Goal: Check status

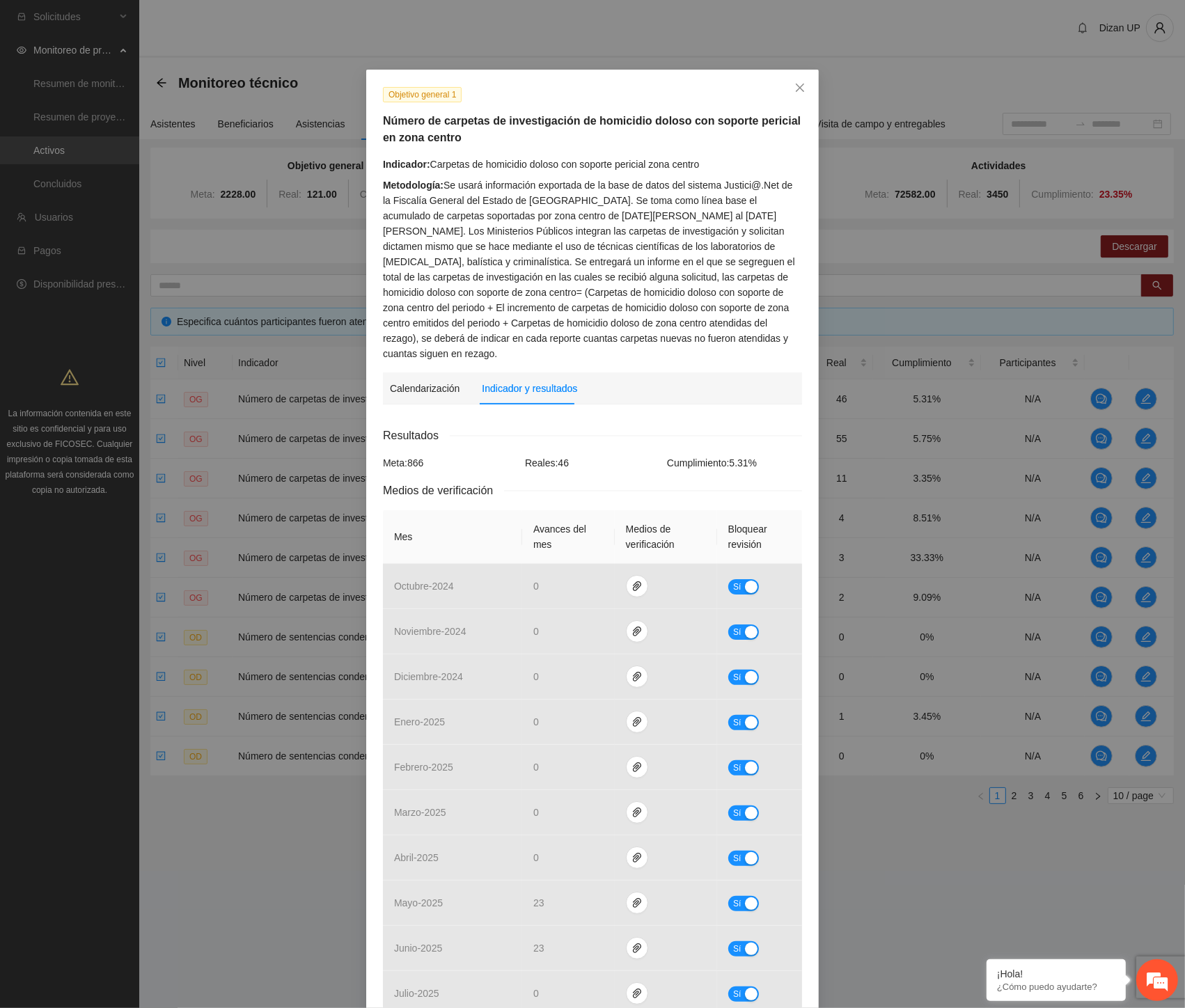
click at [560, 151] on div "Objetivo general 1 Número de carpetas de investigación de homicidio doloso con …" at bounding box center [593, 224] width 430 height 275
click at [579, 57] on div "**********" at bounding box center [592, 504] width 1185 height 1008
drag, startPoint x: 670, startPoint y: 140, endPoint x: 727, endPoint y: 138, distance: 57.0
click at [727, 138] on h5 "Número de carpetas de investigación de homicidio doloso con soporte pericial en…" at bounding box center [592, 129] width 419 height 33
click at [525, 168] on div "Indicador: Carpetas de homicidio doloso con soporte pericial zona centro" at bounding box center [592, 164] width 419 height 15
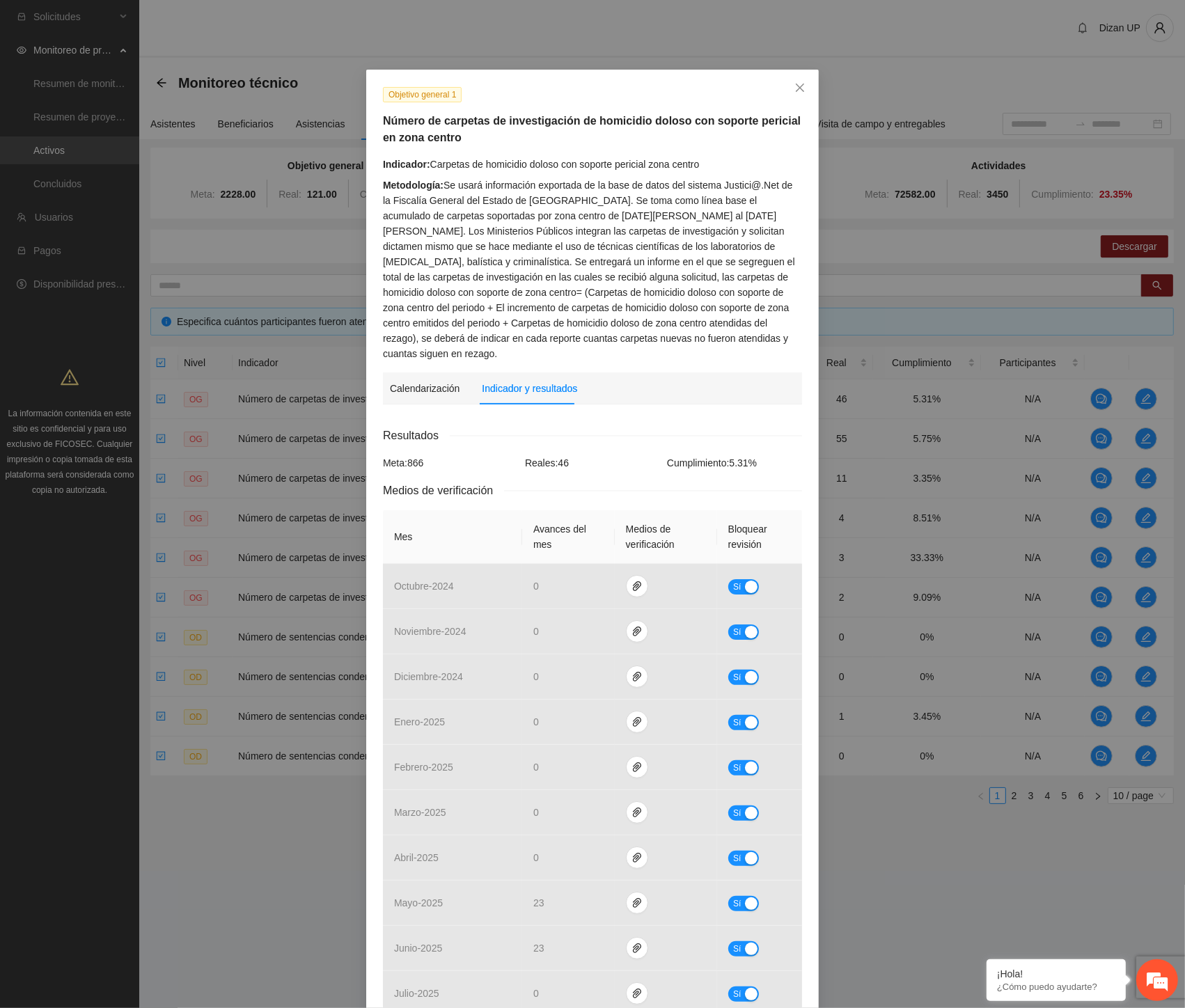
click at [658, 105] on div "Objetivo general 1 Número de carpetas de investigación de homicidio doloso con …" at bounding box center [593, 224] width 430 height 275
click at [529, 154] on div "Objetivo general 1 Número de carpetas de investigación de homicidio doloso con …" at bounding box center [593, 224] width 430 height 275
drag, startPoint x: 422, startPoint y: 137, endPoint x: 372, endPoint y: 120, distance: 52.8
click at [378, 120] on div "Objetivo general 1 Número de carpetas de investigación de homicidio doloso con …" at bounding box center [593, 224] width 430 height 275
click at [596, 267] on div "Metodología: Se usará información exportada de la base de datos del sistema Jus…" at bounding box center [592, 270] width 419 height 184
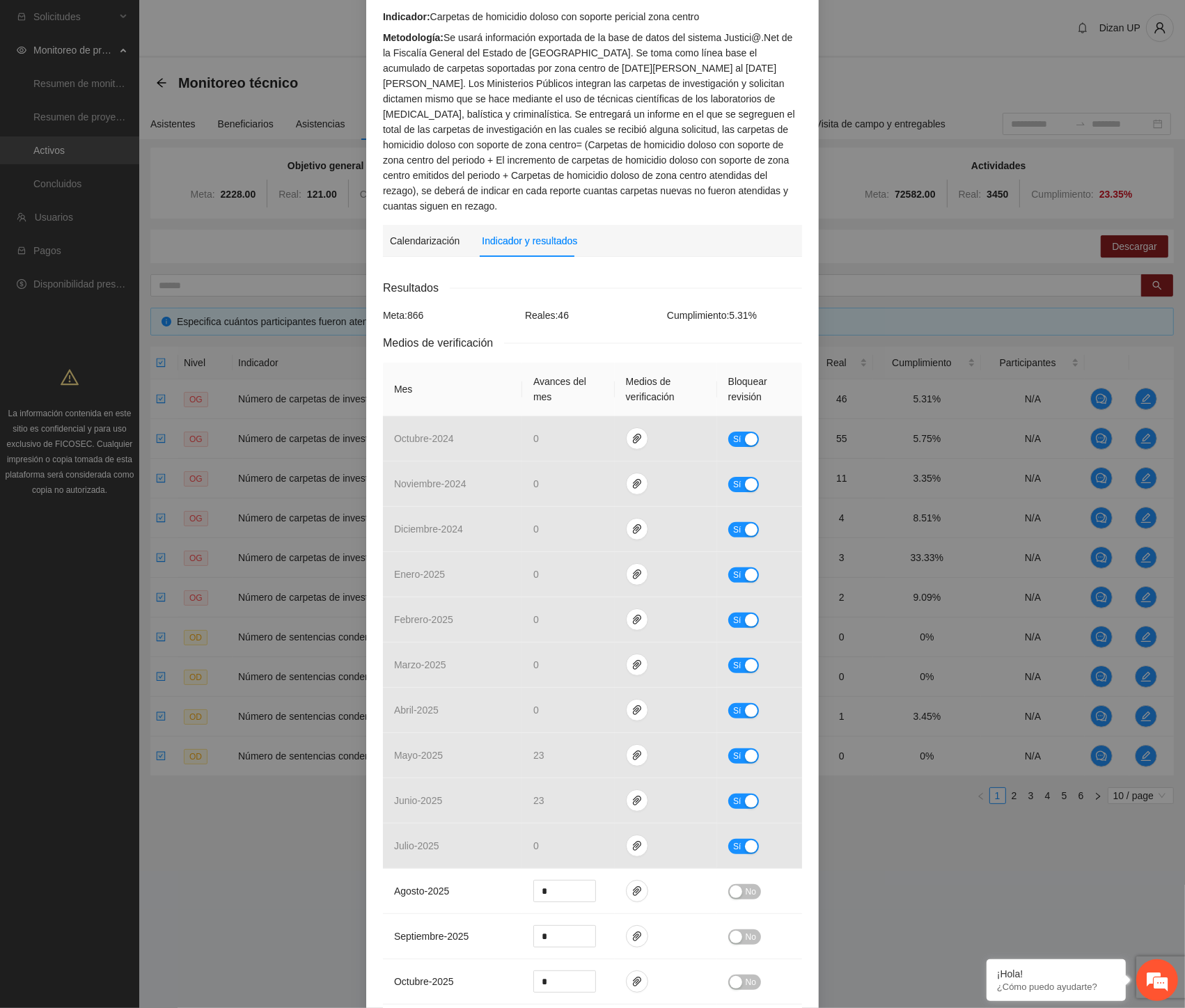
scroll to position [154, 0]
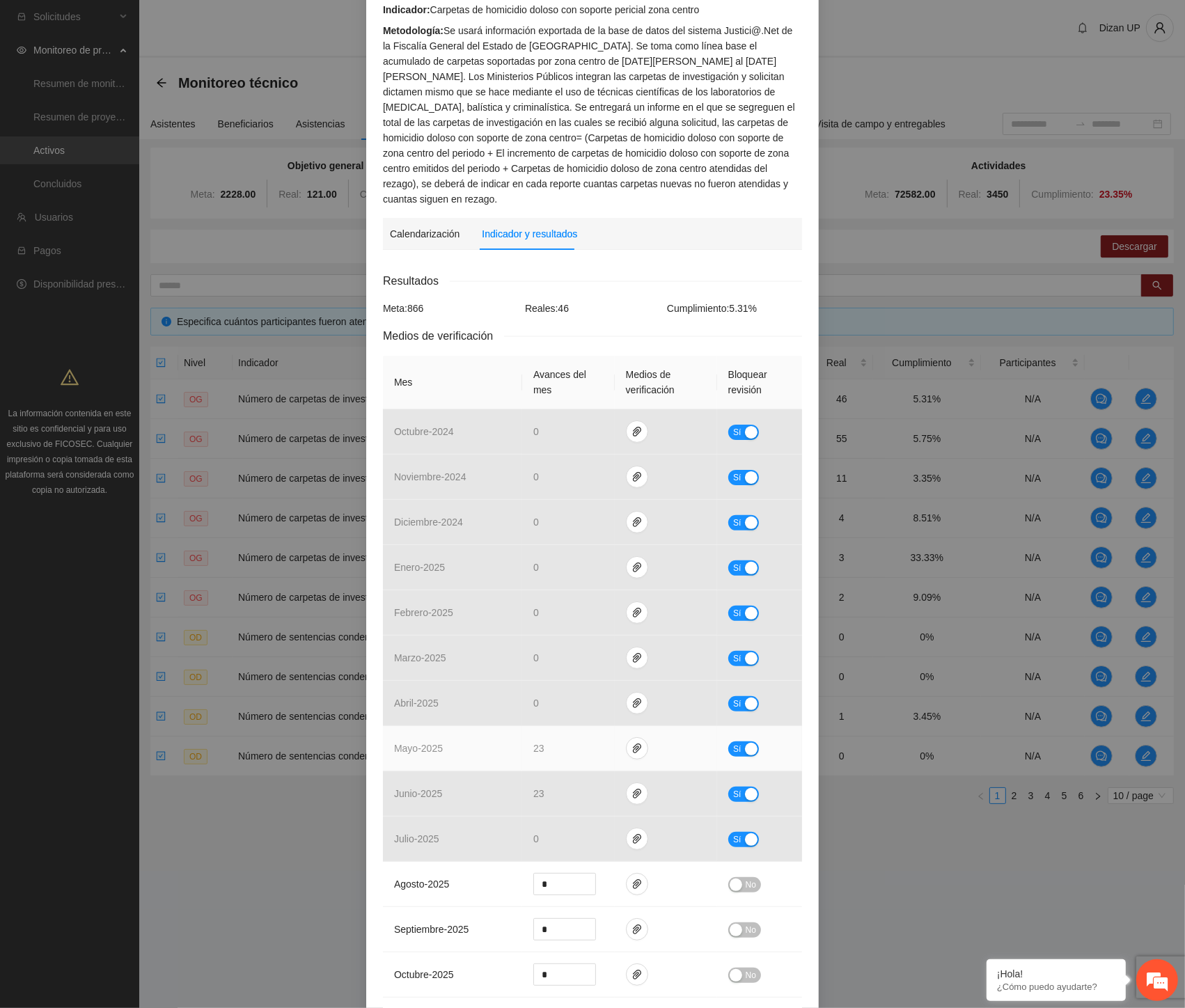
click at [746, 743] on td "Sí" at bounding box center [760, 749] width 85 height 46
click at [745, 743] on div "button" at bounding box center [751, 749] width 12 height 12
click at [478, 736] on tr "mayo - 2025 ** No" at bounding box center [592, 749] width 419 height 46
type input "*"
click at [595, 136] on div "Metodología: Se usará información exportada de la base de datos del sistema Jus…" at bounding box center [592, 115] width 419 height 184
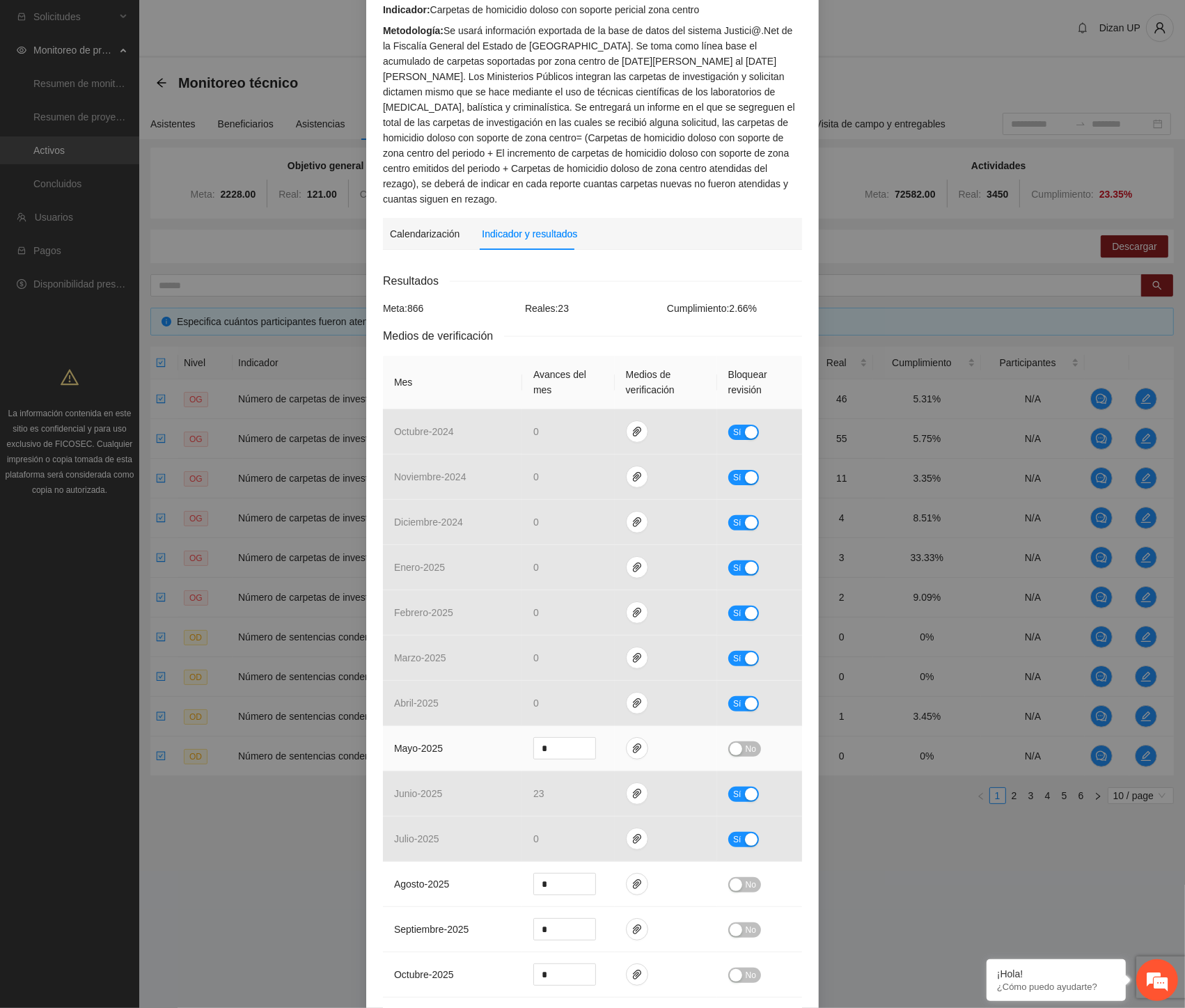
click at [736, 741] on button "No" at bounding box center [744, 749] width 33 height 15
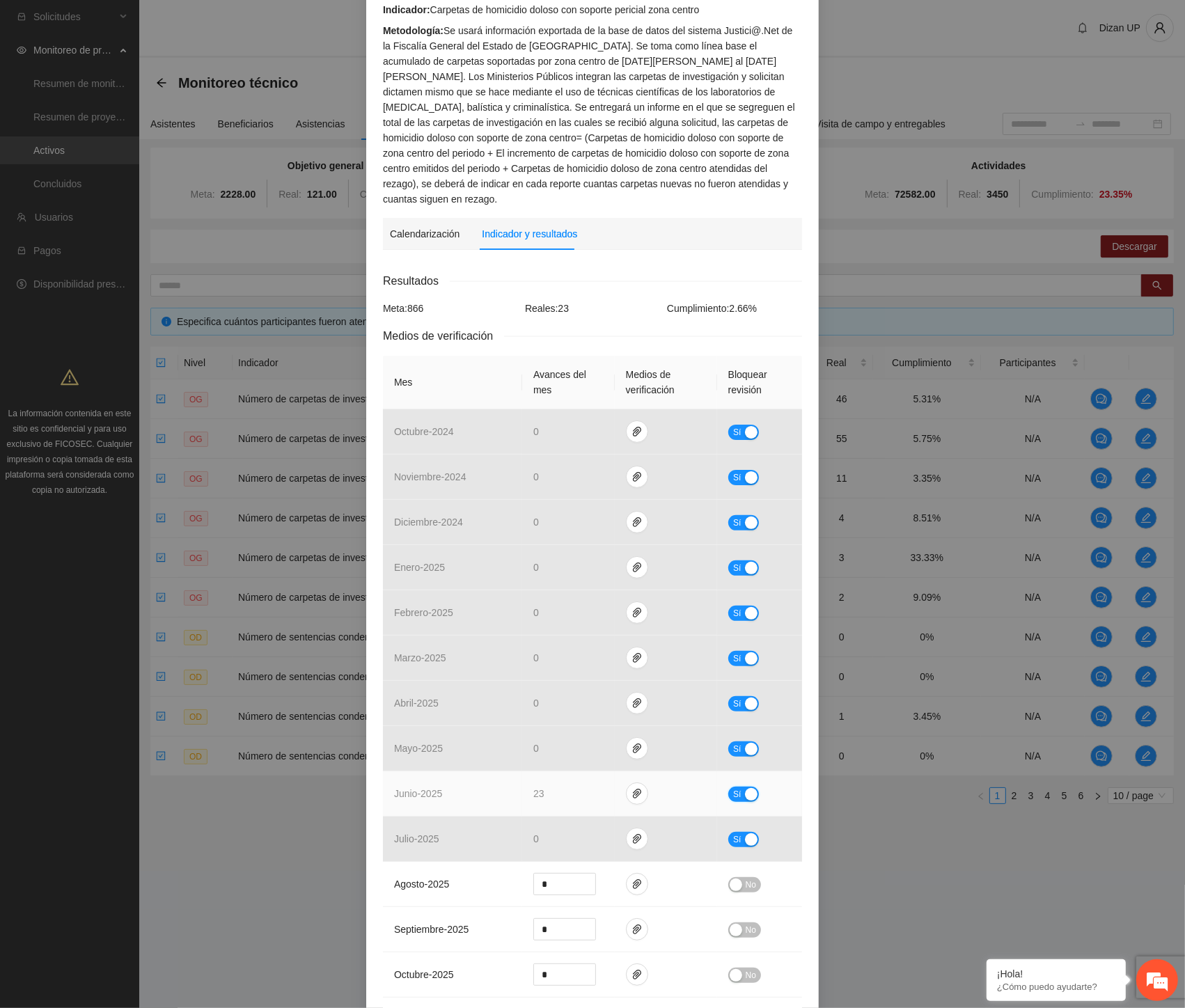
drag, startPoint x: 739, startPoint y: 773, endPoint x: 644, endPoint y: 764, distance: 95.4
click at [739, 771] on td "Sí" at bounding box center [760, 794] width 85 height 46
click at [733, 787] on span "Sí" at bounding box center [737, 794] width 8 height 15
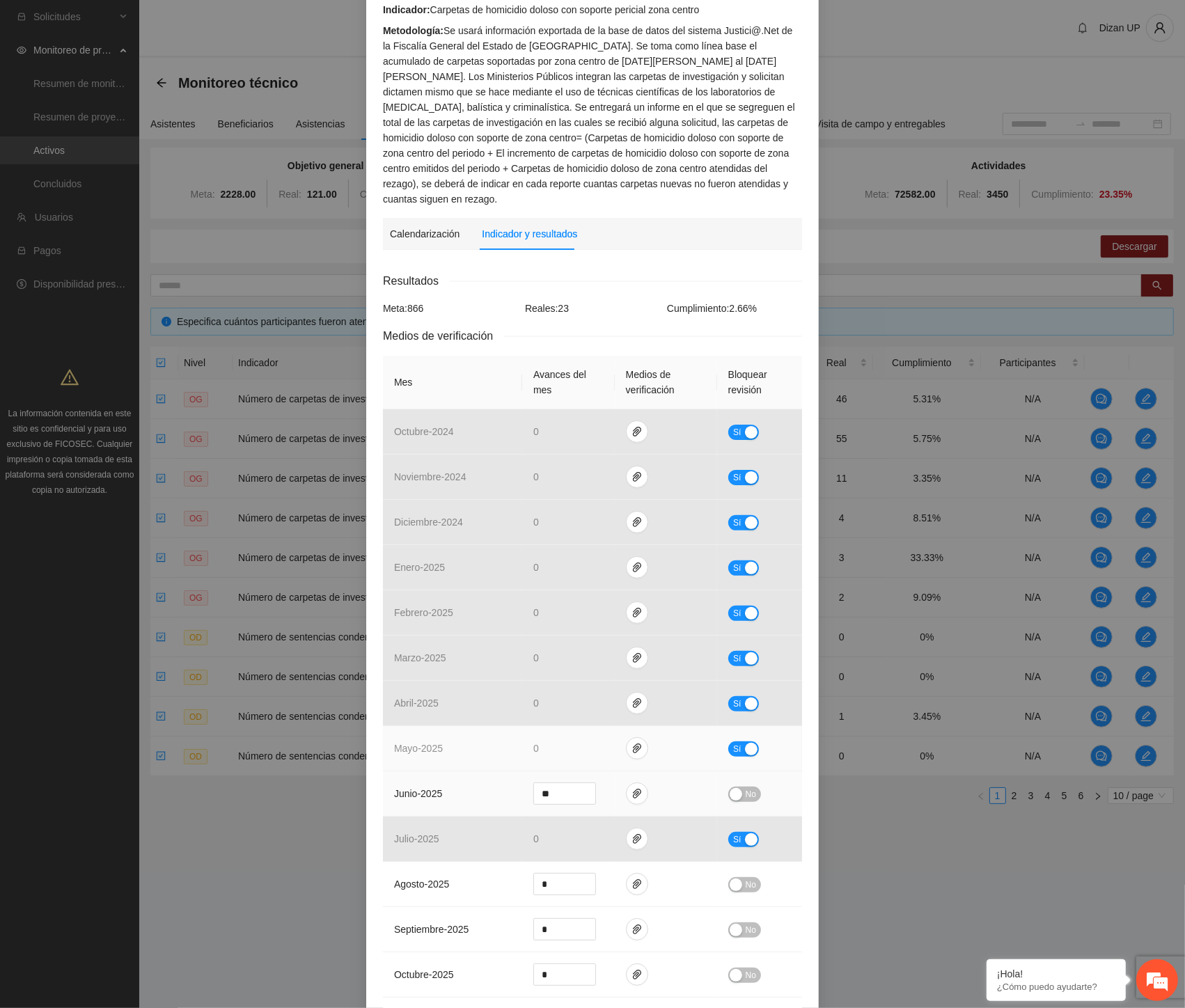
drag, startPoint x: 436, startPoint y: 773, endPoint x: 397, endPoint y: 747, distance: 46.9
click at [428, 771] on tr "junio - 2025 ** No" at bounding box center [592, 794] width 419 height 46
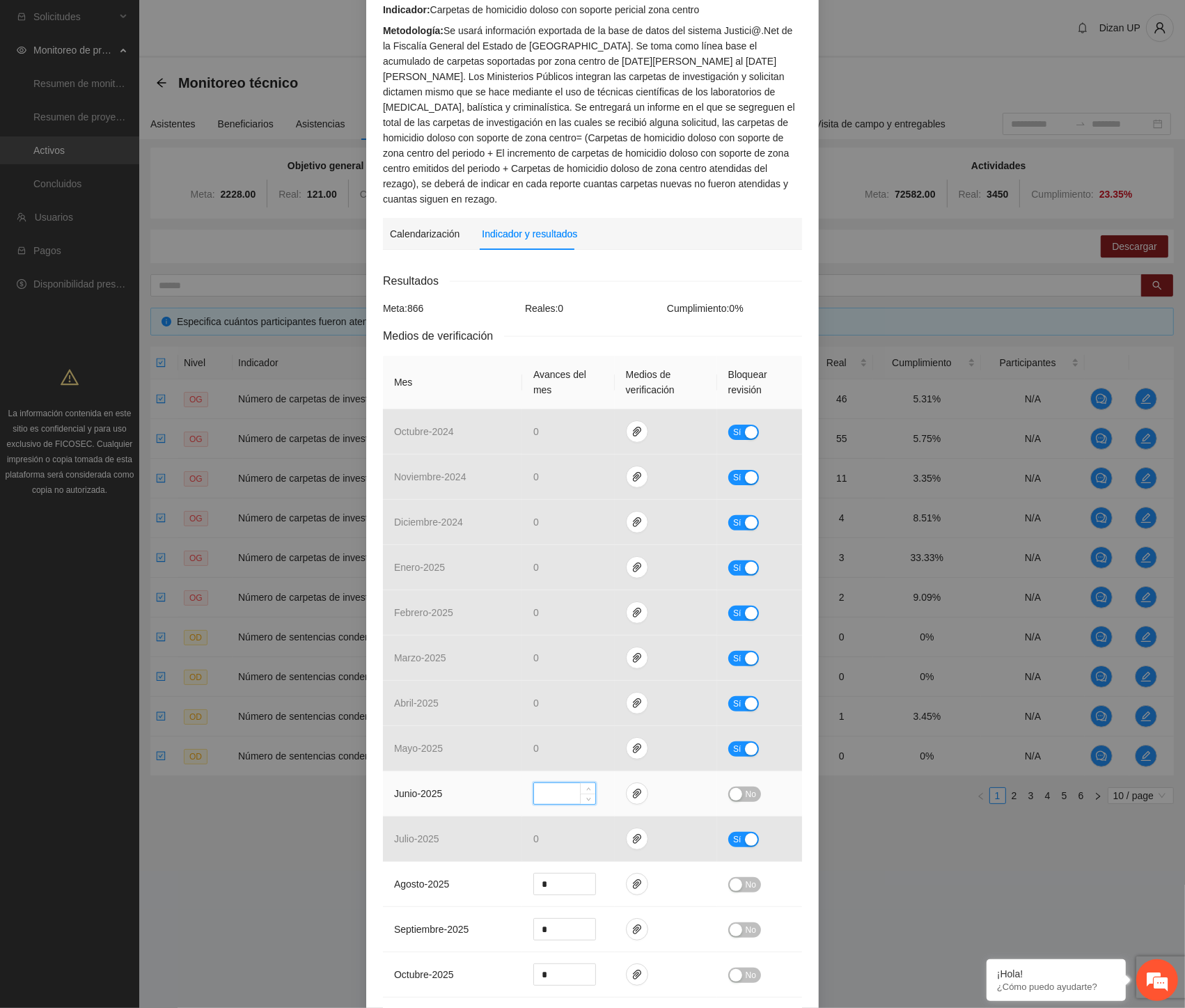
click at [746, 787] on span "No" at bounding box center [751, 794] width 10 height 15
click at [35, 113] on div "**********" at bounding box center [592, 504] width 1185 height 1008
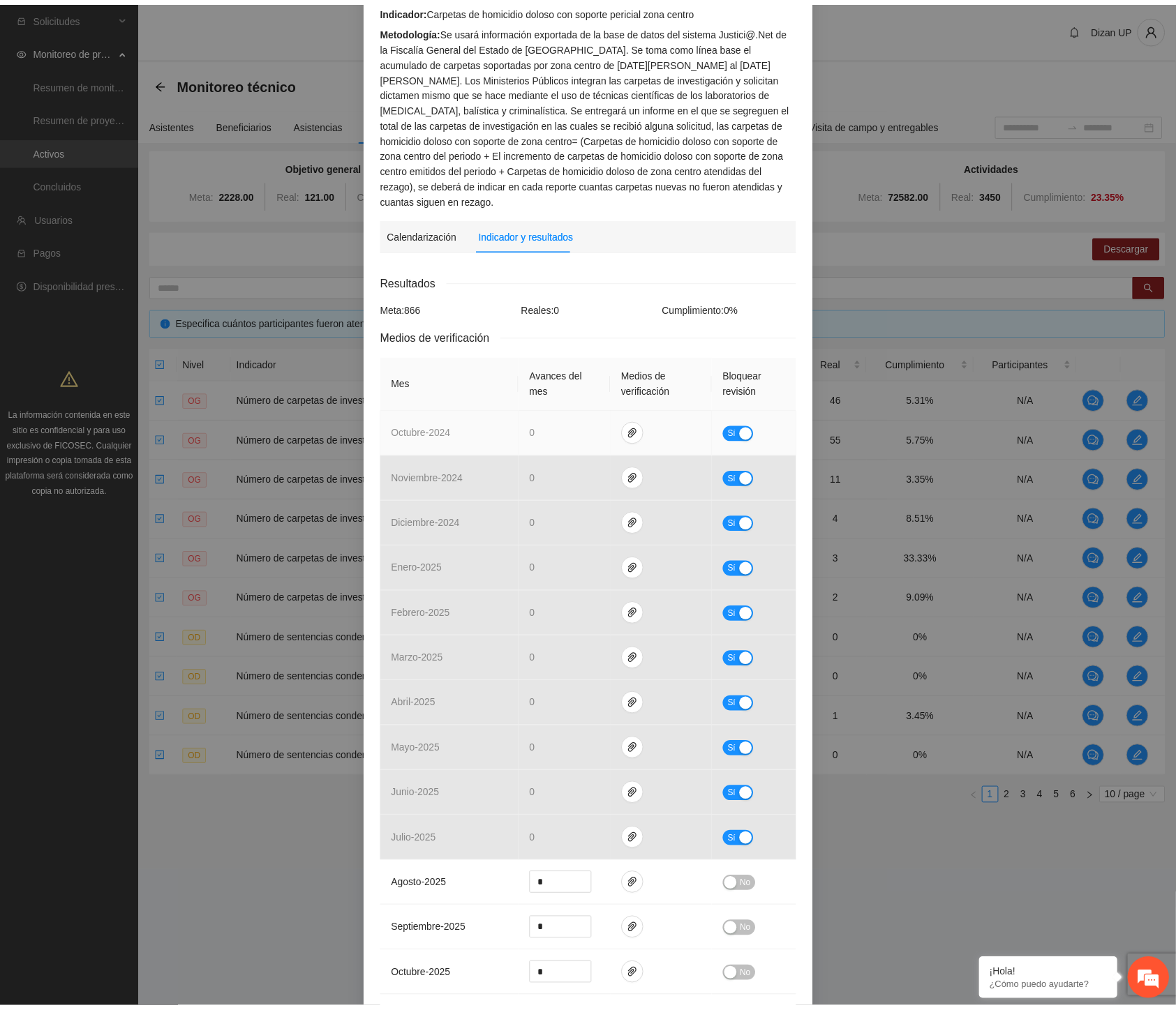
scroll to position [0, 0]
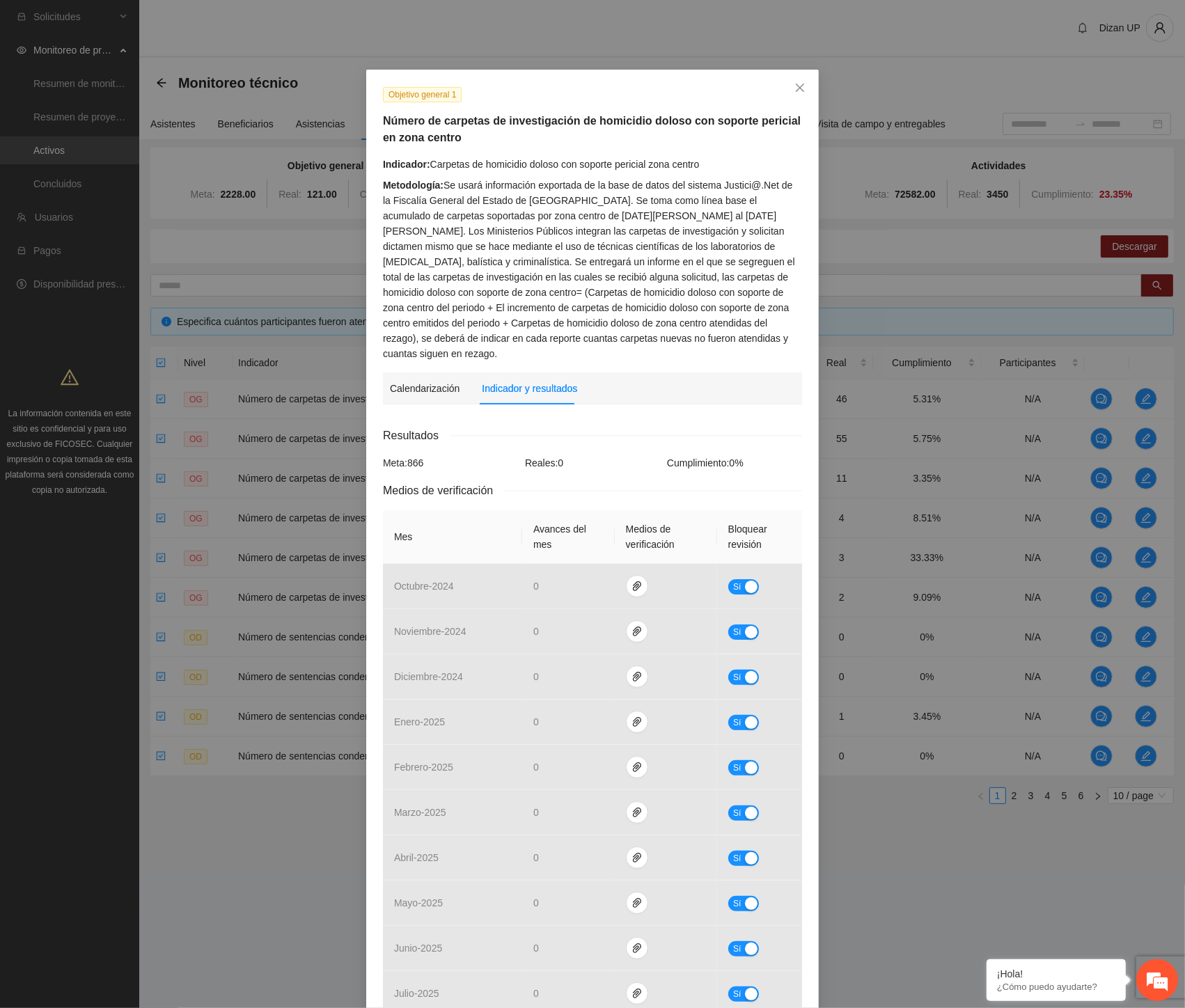
click at [202, 50] on div "**********" at bounding box center [592, 504] width 1185 height 1008
click at [794, 88] on icon "close" at bounding box center [799, 87] width 11 height 11
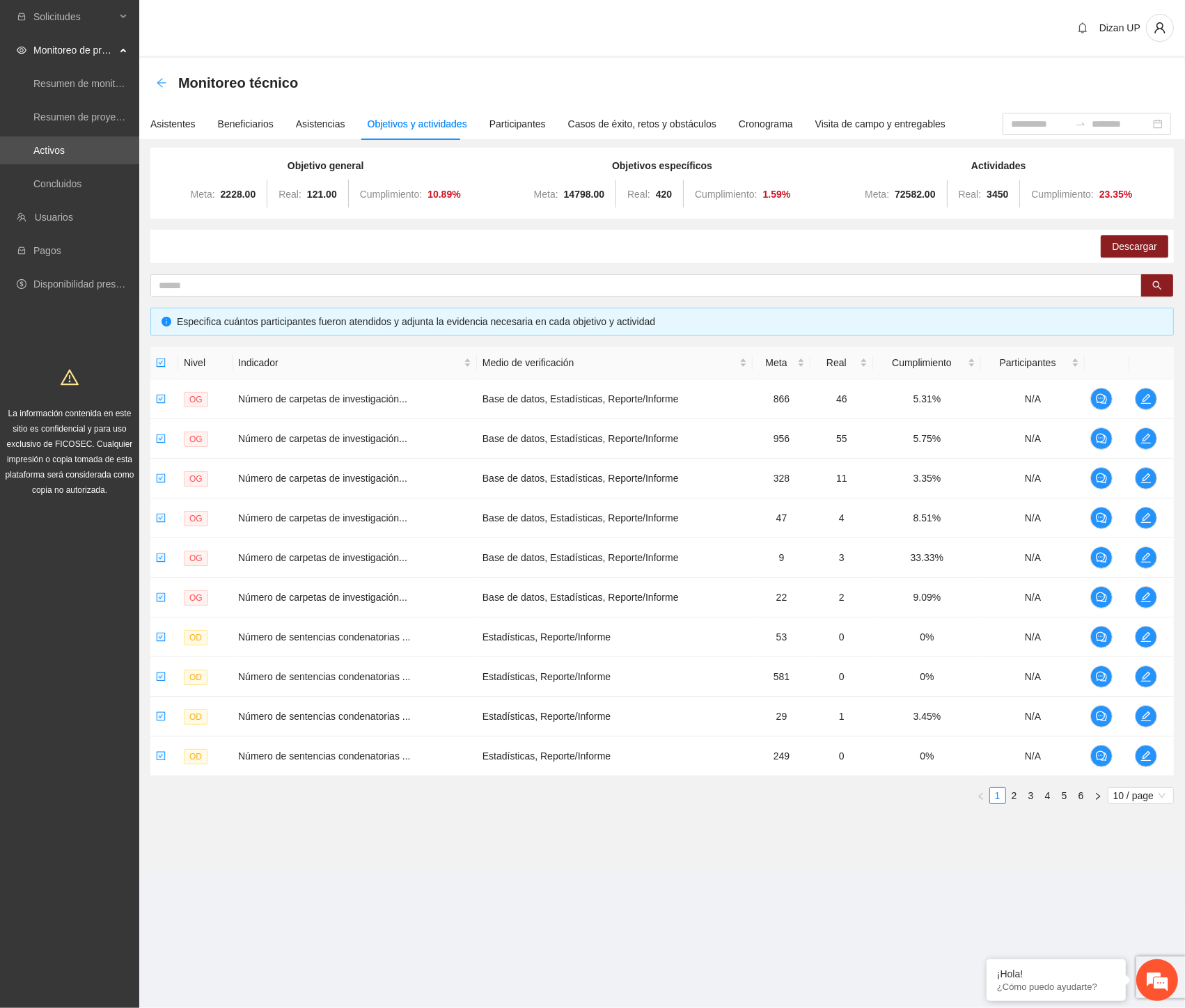
click at [162, 84] on icon "arrow-left" at bounding box center [161, 82] width 11 height 11
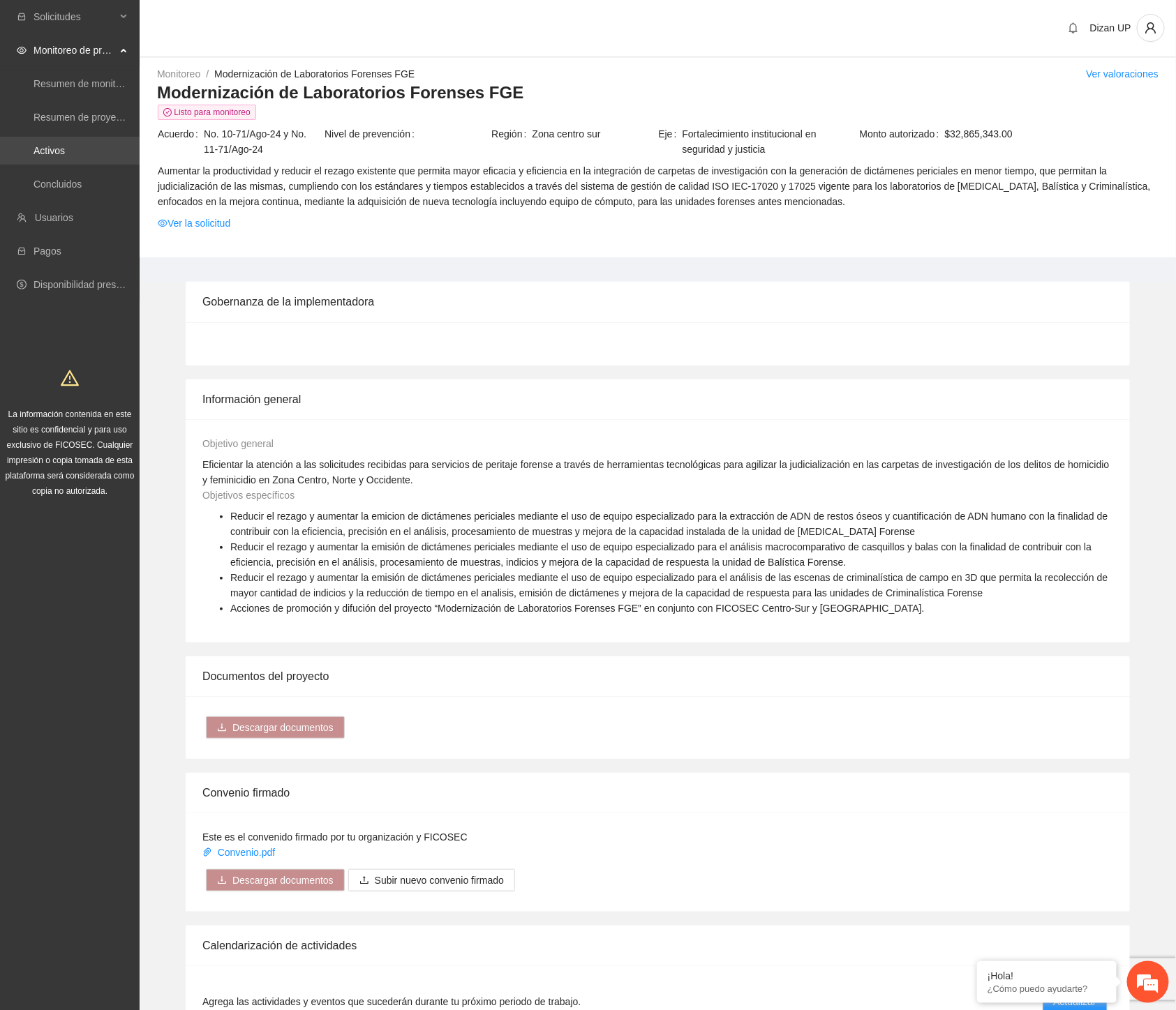
click at [57, 152] on link "Activos" at bounding box center [49, 150] width 32 height 11
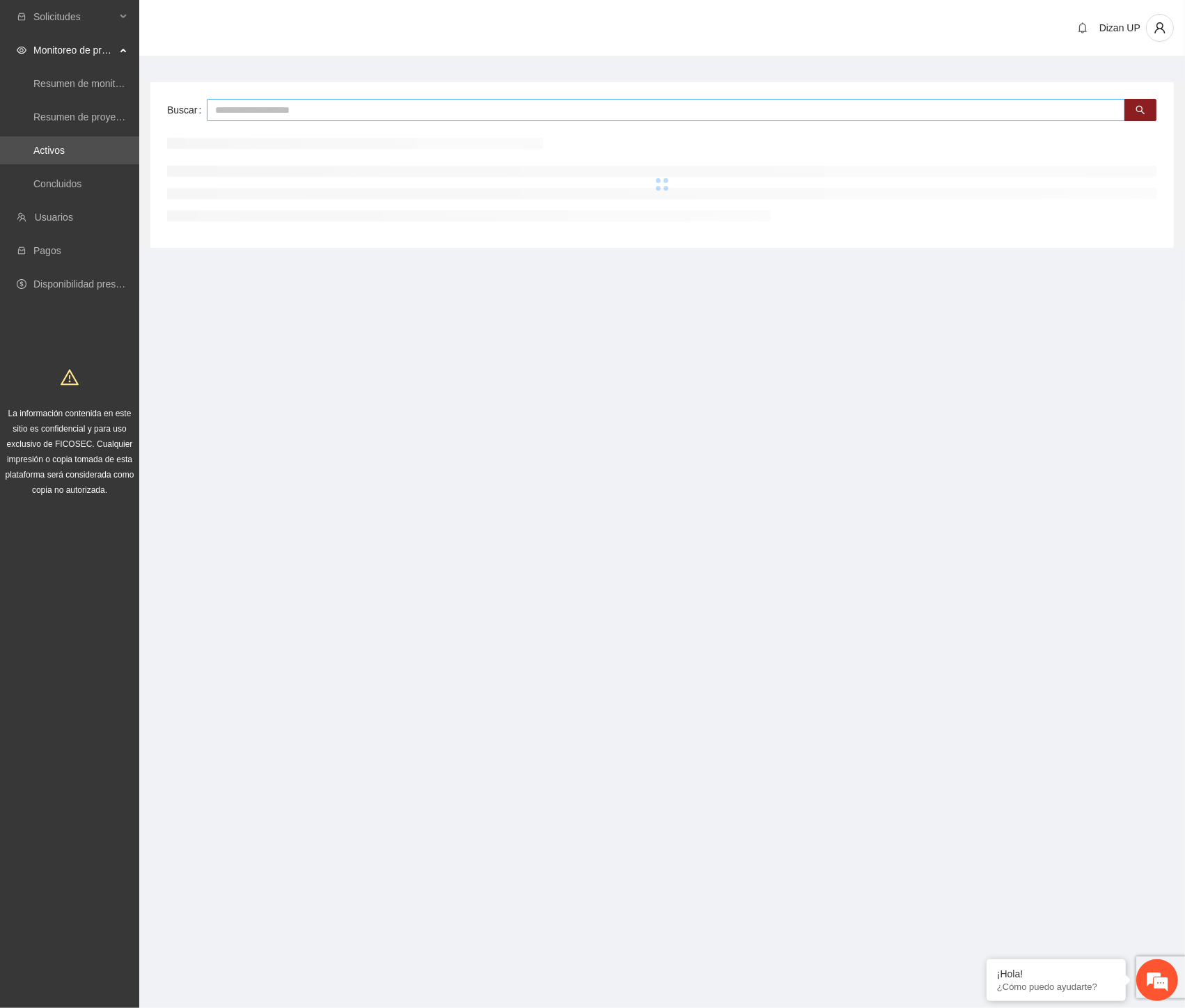
click at [280, 109] on input "text" at bounding box center [666, 110] width 918 height 22
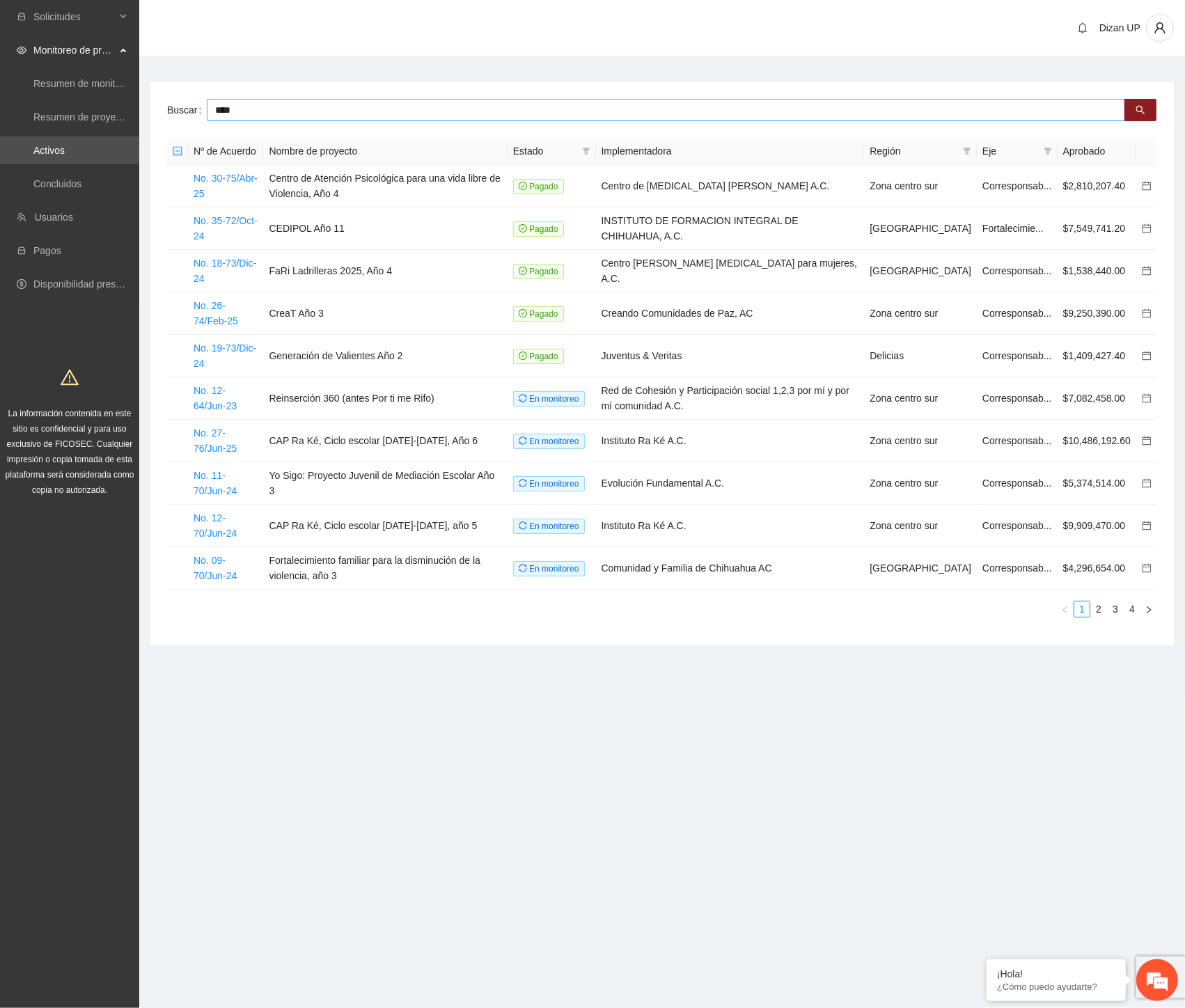
type input "****"
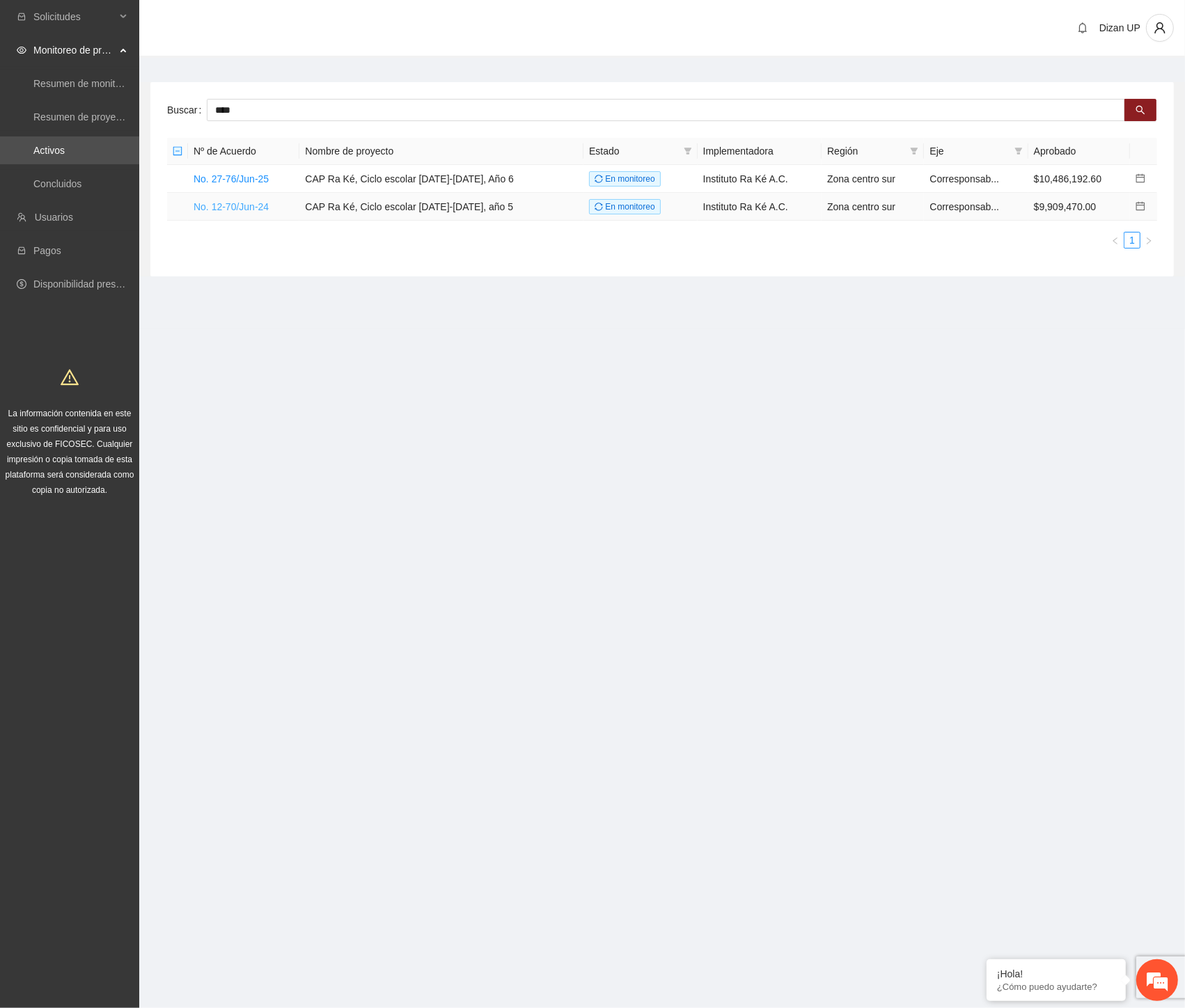
click at [226, 204] on link "No. 12-70/Jun-24" at bounding box center [231, 206] width 75 height 11
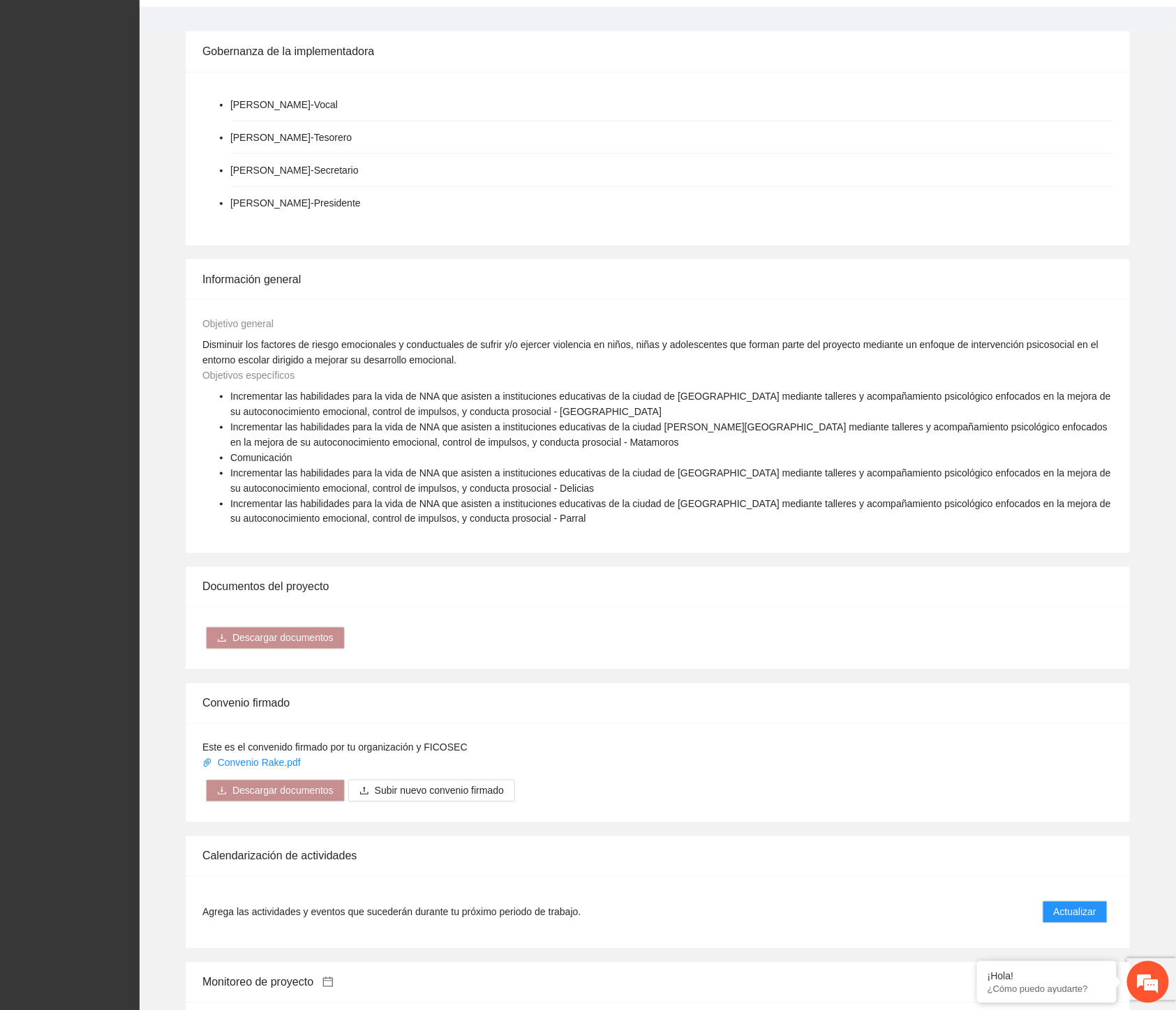
scroll to position [1131, 0]
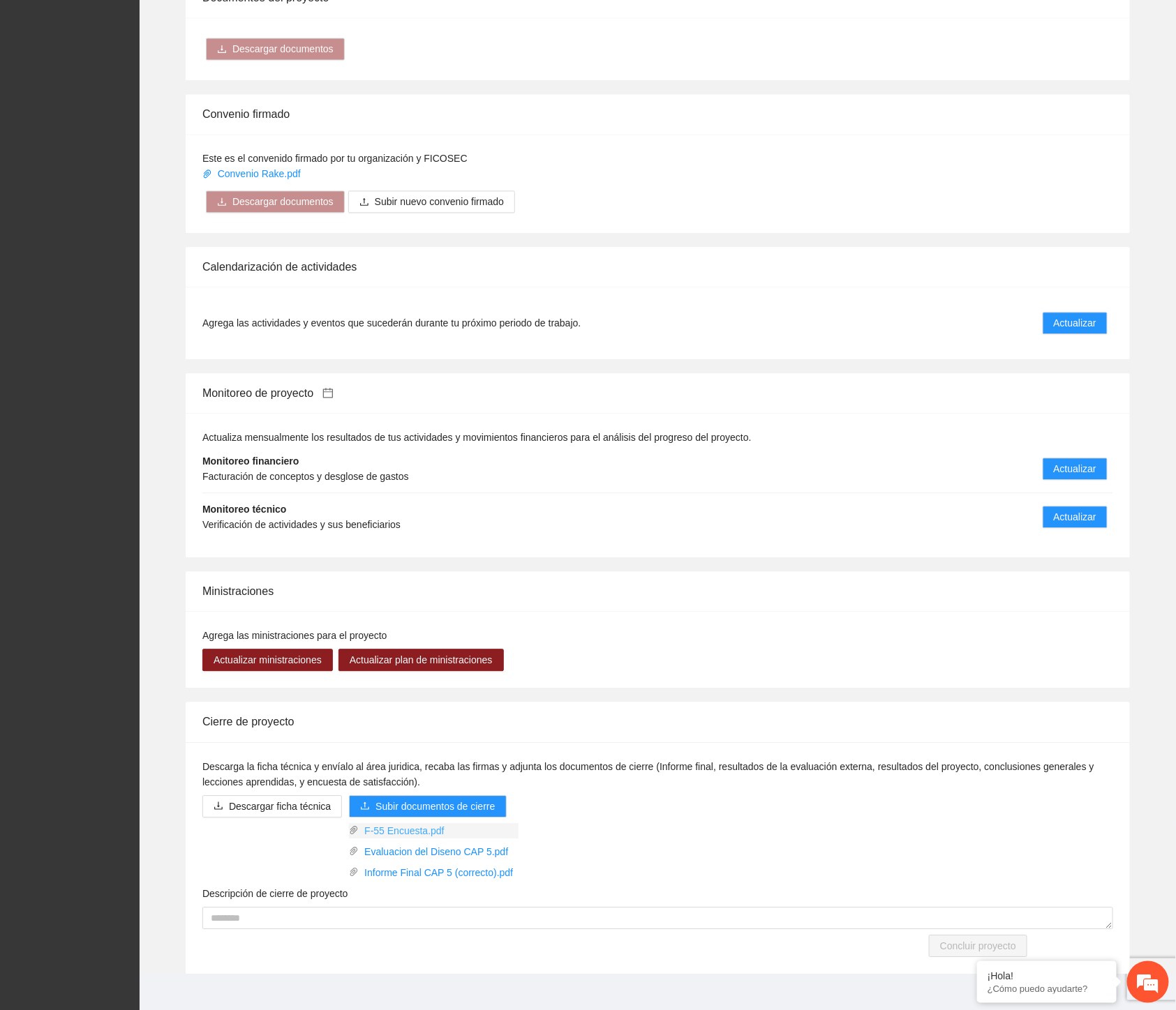
click at [415, 823] on link "F-55 Encuesta.pdf" at bounding box center [438, 830] width 160 height 15
click at [380, 865] on link "Informe Final CAP 5 (correcto).pdf" at bounding box center [438, 872] width 160 height 15
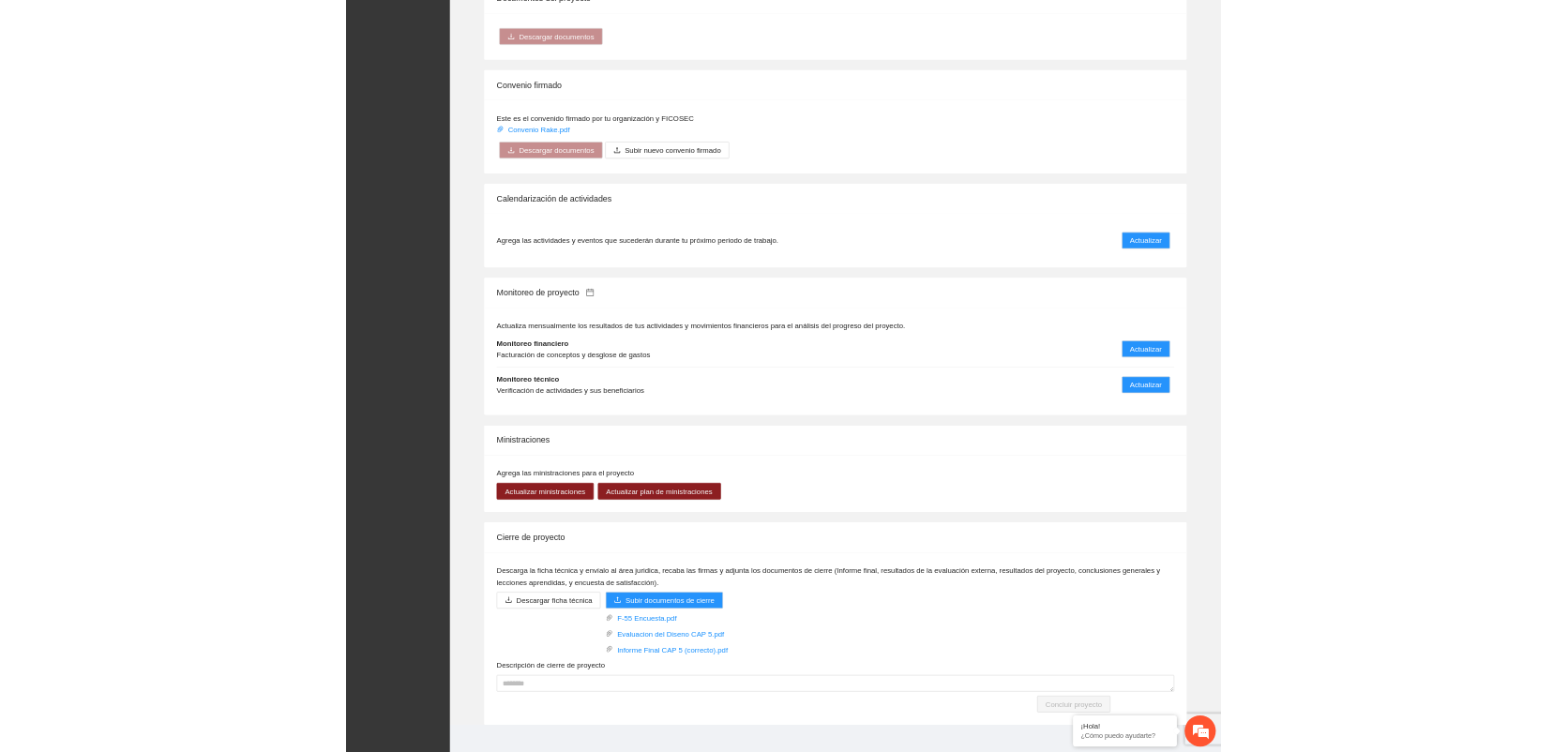
scroll to position [1519, 0]
